Goal: Task Accomplishment & Management: Manage account settings

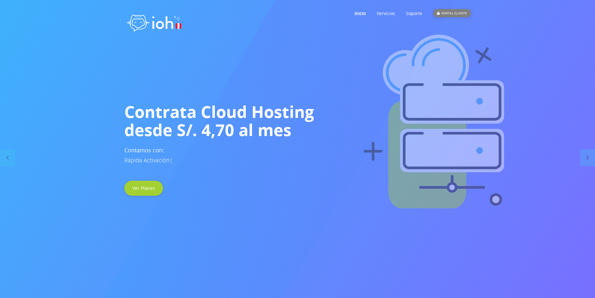
click at [458, 15] on div "PORTAL CLIENTE" at bounding box center [453, 13] width 38 height 8
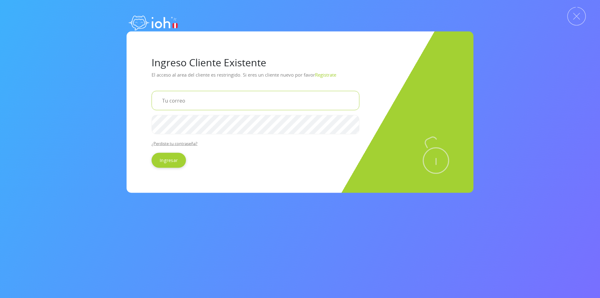
click at [222, 99] on input "email" at bounding box center [256, 100] width 208 height 19
type input "[EMAIL_ADDRESS][DOMAIN_NAME]"
click at [152, 153] on input "Ingresar" at bounding box center [169, 160] width 34 height 15
